Goal: Task Accomplishment & Management: Manage account settings

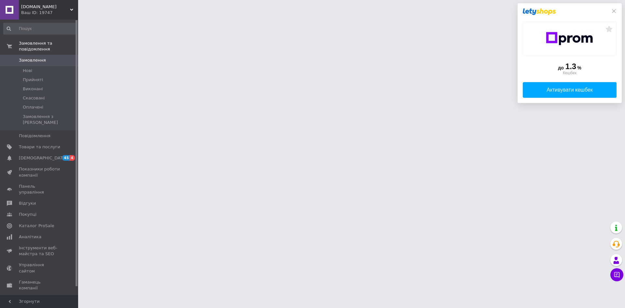
click at [614, 11] on icon at bounding box center [614, 11] width 4 height 4
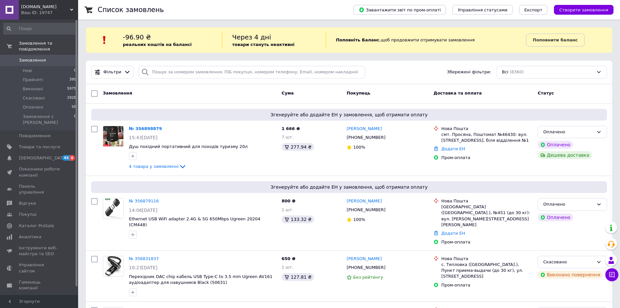
click at [167, 169] on span "4 товара у замовленні" at bounding box center [154, 166] width 50 height 5
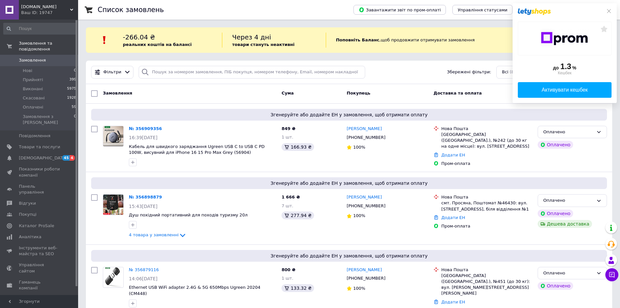
click at [611, 13] on icon at bounding box center [609, 10] width 5 height 5
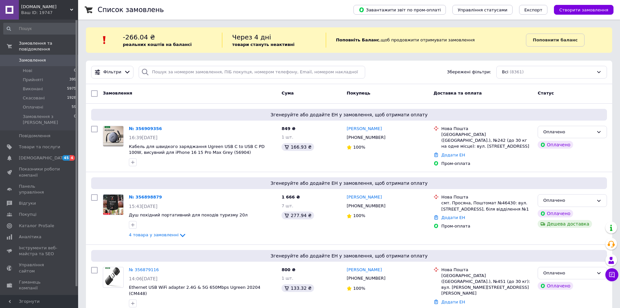
click at [140, 126] on link "№ 356909356" at bounding box center [145, 128] width 33 height 5
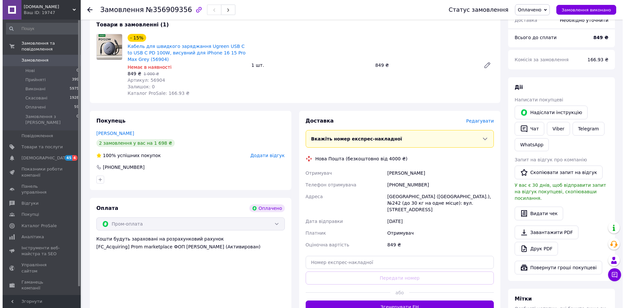
scroll to position [293, 0]
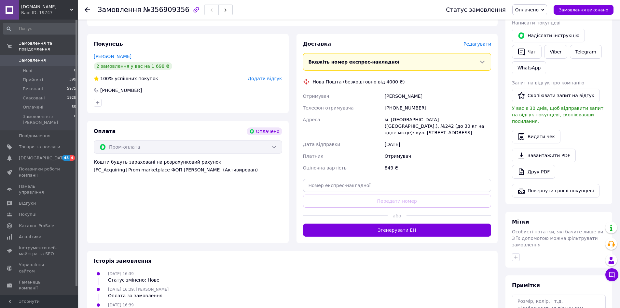
click at [481, 41] on span "Редагувати" at bounding box center [478, 43] width 28 height 5
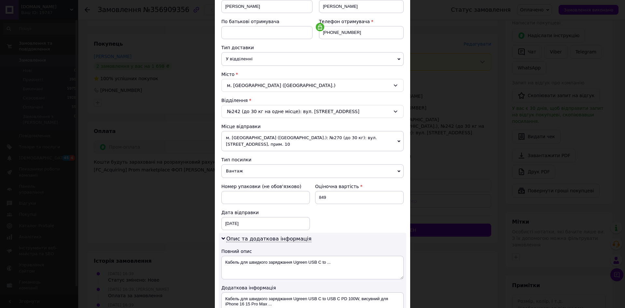
scroll to position [163, 0]
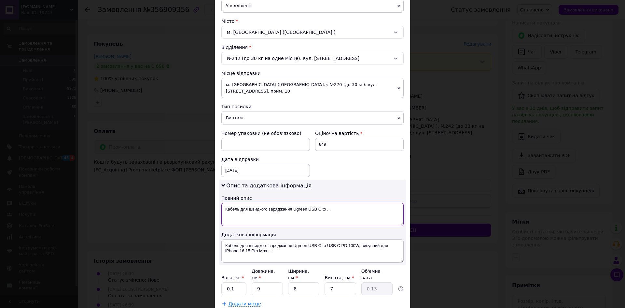
drag, startPoint x: 301, startPoint y: 202, endPoint x: 284, endPoint y: 202, distance: 17.3
click at [301, 203] on textarea "Кабель для швидкого заряджання Ugreen USB C to ..." at bounding box center [312, 214] width 182 height 23
drag, startPoint x: 240, startPoint y: 202, endPoint x: 333, endPoint y: 203, distance: 93.1
click at [333, 203] on textarea "Кабель для швидкого заряджання Ugreen USB C to ..." at bounding box center [312, 214] width 182 height 23
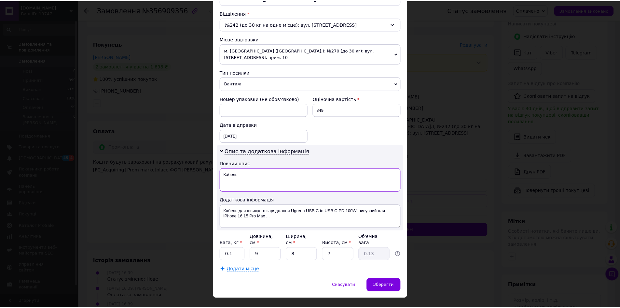
scroll to position [198, 0]
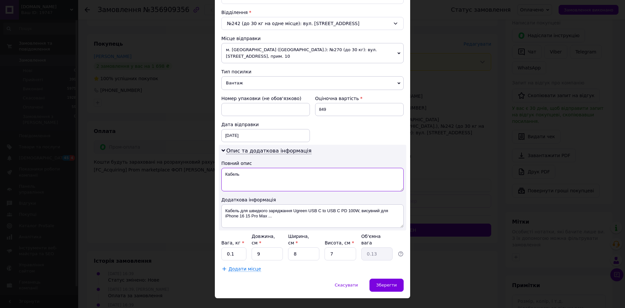
type textarea "Кабель"
click at [393, 278] on div "Зберегти" at bounding box center [387, 284] width 34 height 13
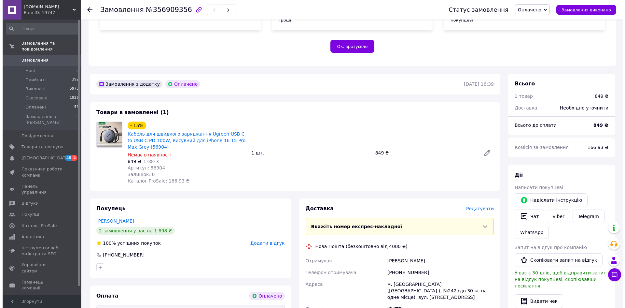
scroll to position [163, 0]
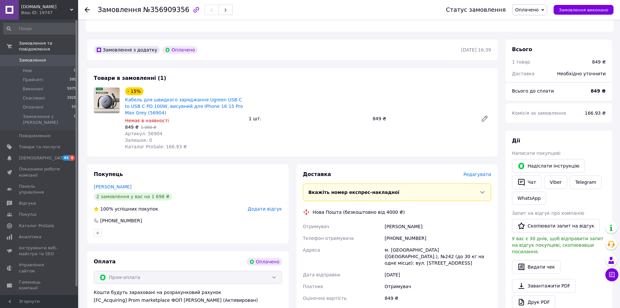
click at [479, 172] on span "Редагувати" at bounding box center [478, 174] width 28 height 5
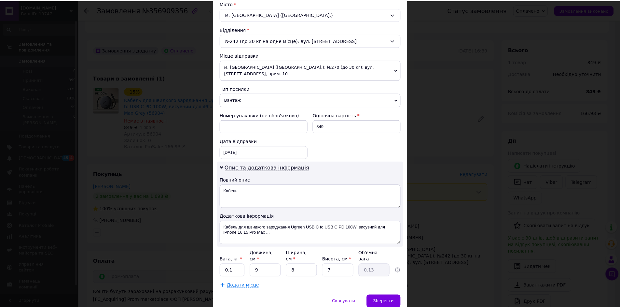
scroll to position [198, 0]
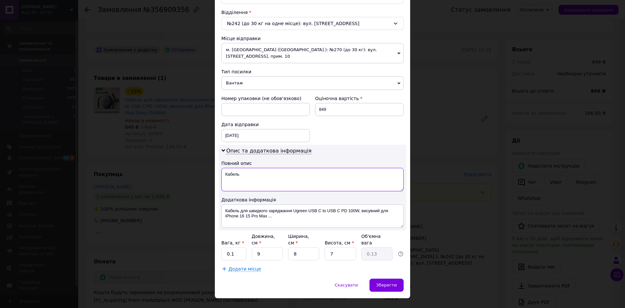
click at [278, 174] on textarea "Кабель" at bounding box center [312, 179] width 182 height 23
click at [247, 168] on textarea "Кабель 100Вт USB-C PD" at bounding box center [312, 179] width 182 height 23
click at [267, 168] on textarea "Кабель USB-C PD" at bounding box center [312, 179] width 182 height 23
paste textarea "100Вт"
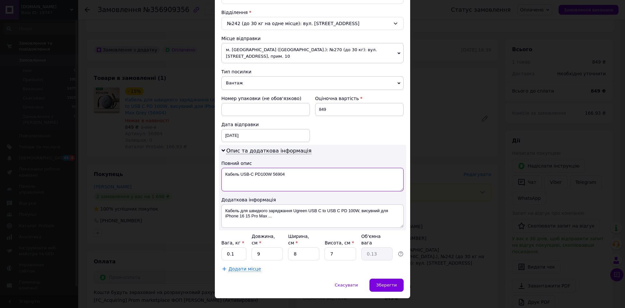
click at [273, 168] on textarea "Кабель USB-C PD100W 56904" at bounding box center [312, 179] width 182 height 23
click at [289, 169] on textarea "Кабель USB-C PD100W (56904" at bounding box center [312, 179] width 182 height 23
drag, startPoint x: 292, startPoint y: 168, endPoint x: 224, endPoint y: 168, distance: 67.7
click at [224, 168] on textarea "Кабель USB-C PD100W (56904)" at bounding box center [312, 179] width 182 height 23
type textarea "Кабель USB-C PD100W (56904)"
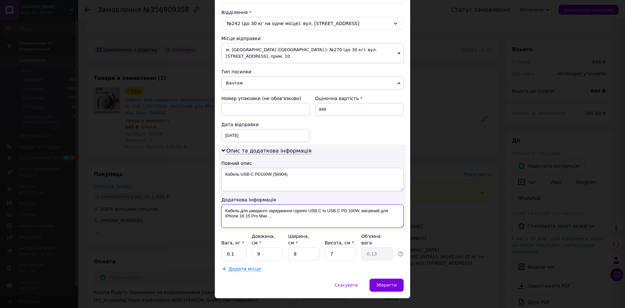
drag, startPoint x: 225, startPoint y: 204, endPoint x: 287, endPoint y: 215, distance: 63.0
click at [287, 215] on textarea "Кабель для швидкого заряджання Ugreen USB C to USB C PD 100W, висувний для iPho…" at bounding box center [312, 215] width 182 height 23
paste textarea "USB-C PD100W (56904)"
type textarea "Кабель USB-C PD100W (56904)"
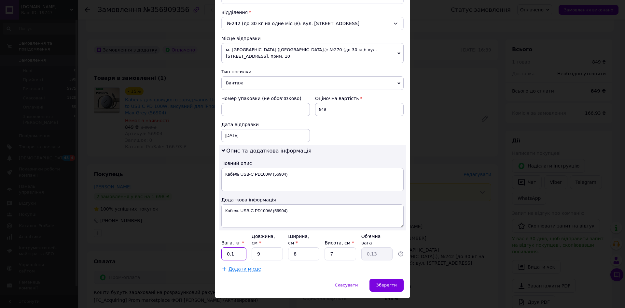
click at [239, 247] on input "0.1" at bounding box center [233, 253] width 25 height 13
type input "0.2"
drag, startPoint x: 261, startPoint y: 243, endPoint x: 257, endPoint y: 244, distance: 4.6
click at [257, 247] on input "9" at bounding box center [267, 253] width 31 height 13
type input "2"
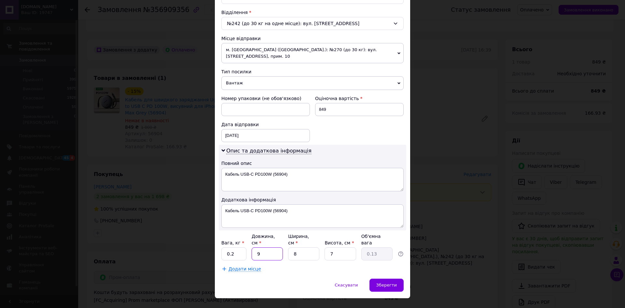
type input "0.1"
type input "24"
type input "0.34"
type input "24"
drag, startPoint x: 302, startPoint y: 242, endPoint x: 289, endPoint y: 240, distance: 12.8
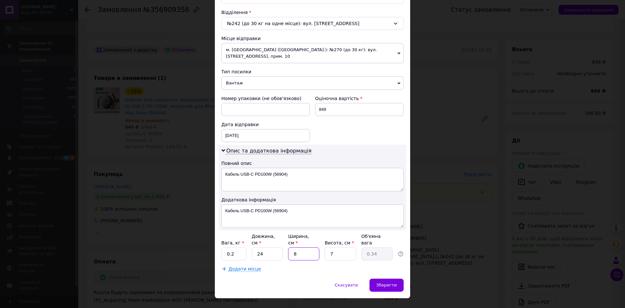
click at [289, 247] on input "8" at bounding box center [303, 253] width 31 height 13
type input "1"
type input "0.1"
type input "18"
type input "0.76"
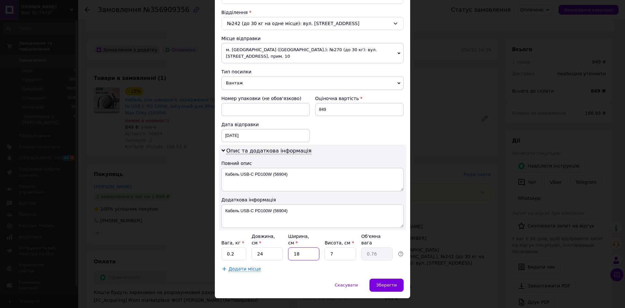
type input "18"
drag, startPoint x: 334, startPoint y: 242, endPoint x: 329, endPoint y: 241, distance: 5.2
click at [329, 247] on input "7" at bounding box center [340, 253] width 31 height 13
type input "4"
type input "0.43"
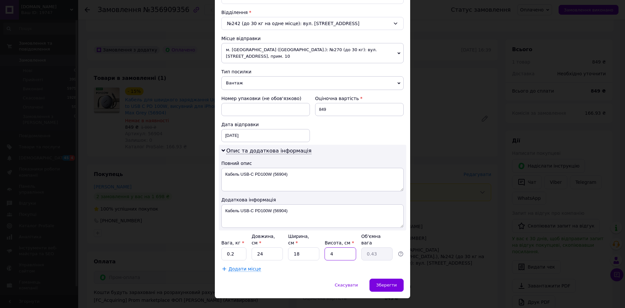
type input "4"
click at [305, 262] on div "Спосіб доставки Нова Пошта (безкоштовно від 4000 ₴) Платник Отримувач Відправни…" at bounding box center [312, 61] width 195 height 433
click at [388, 282] on span "Зберегти" at bounding box center [386, 284] width 21 height 5
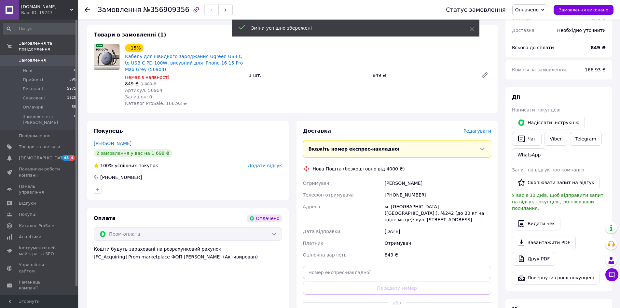
scroll to position [228, 0]
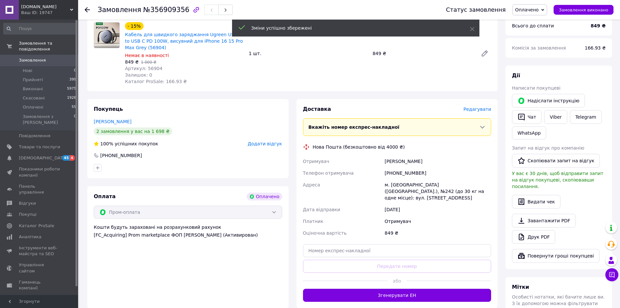
click at [390, 288] on button "Згенерувати ЕН" at bounding box center [397, 294] width 189 height 13
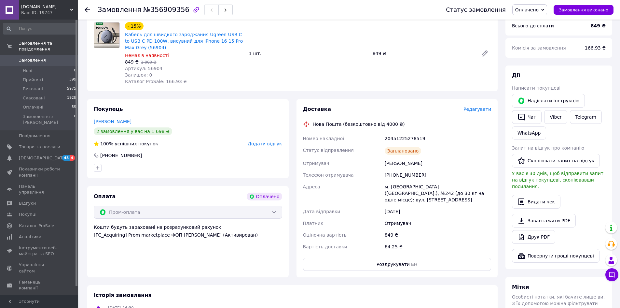
scroll to position [365, 0]
